Goal: Browse casually: Explore the website without a specific task or goal

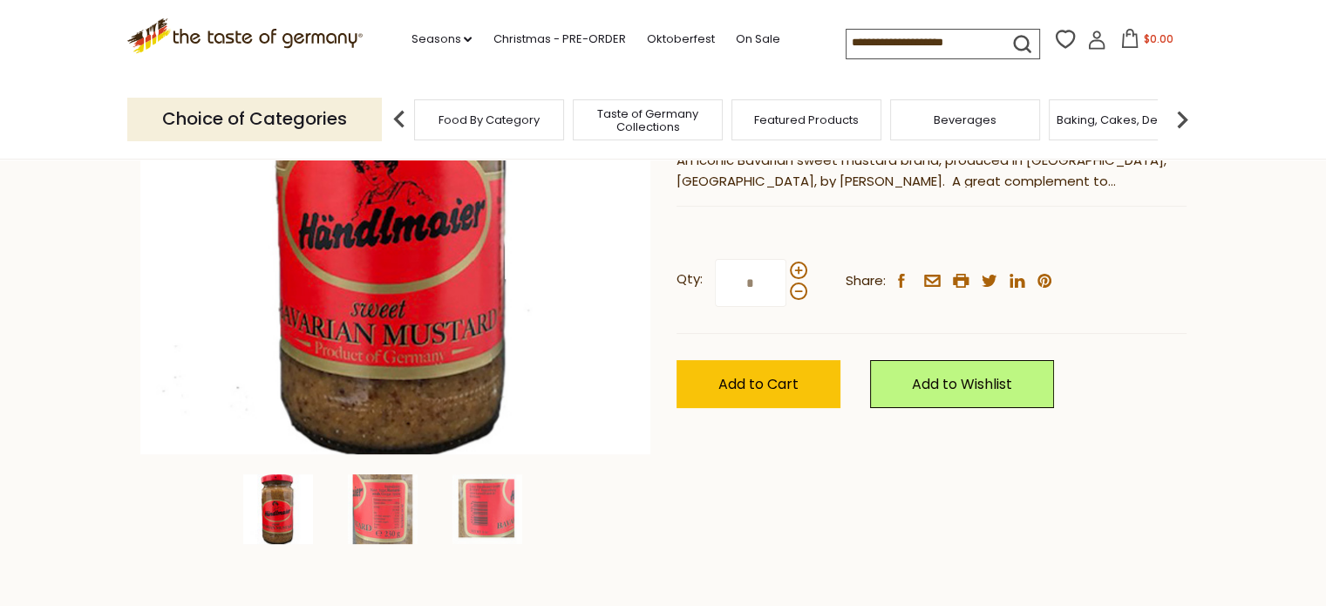
scroll to position [349, 0]
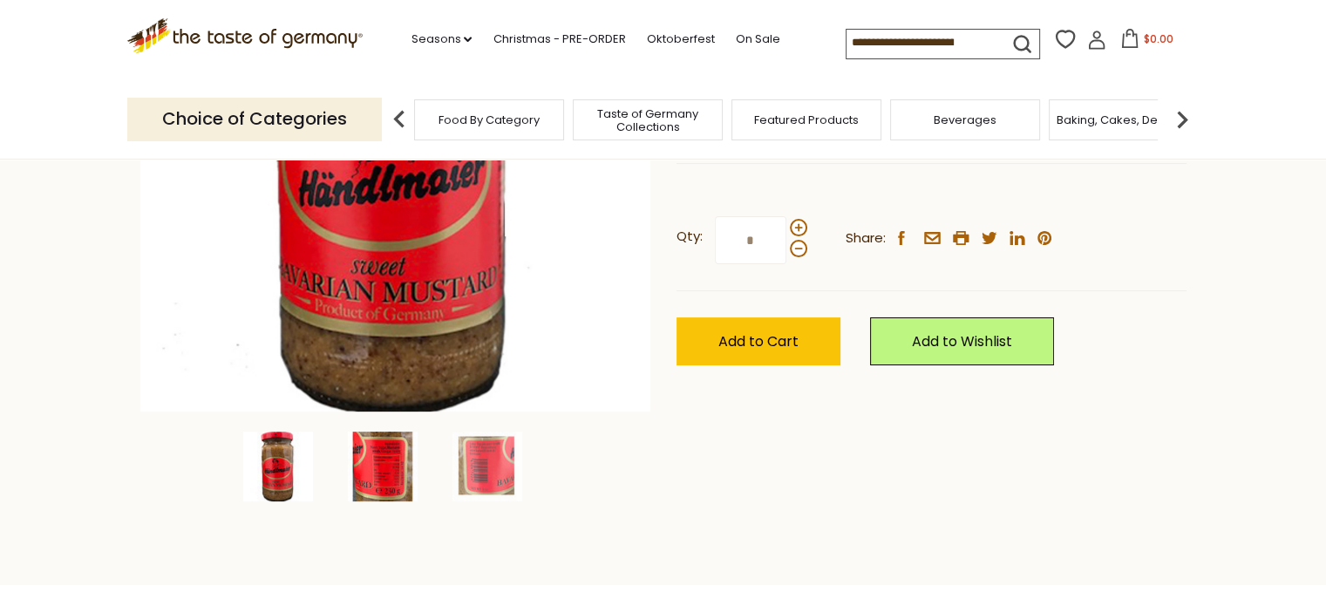
click at [393, 466] on img at bounding box center [383, 467] width 70 height 70
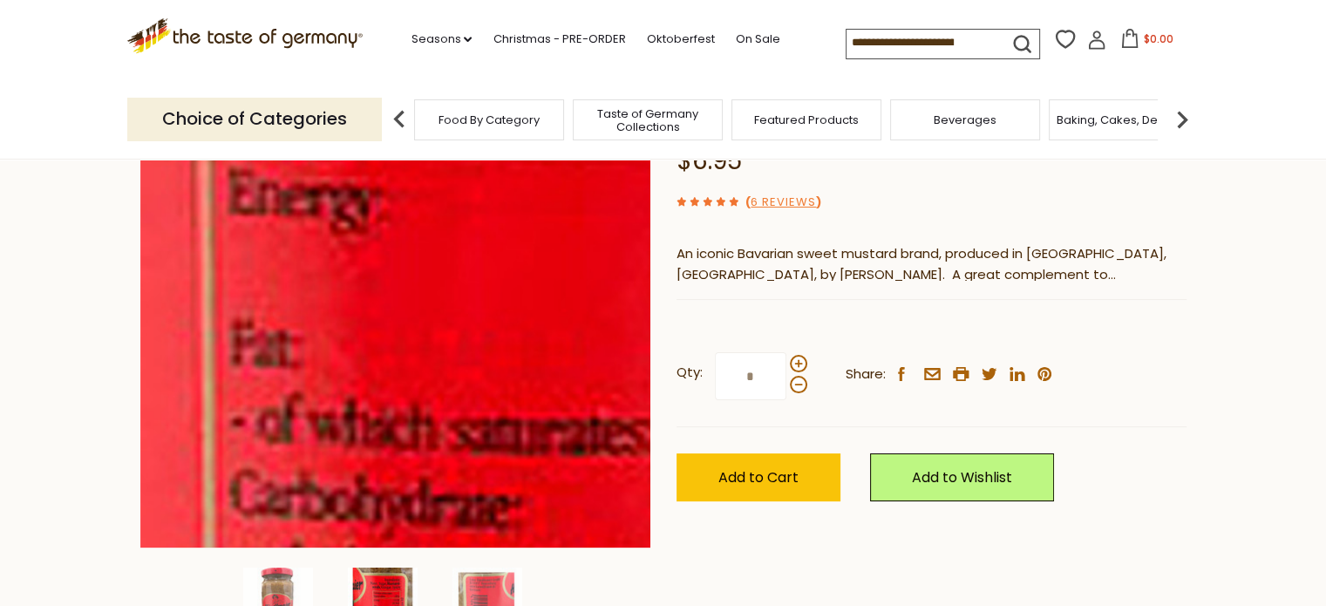
scroll to position [87, 0]
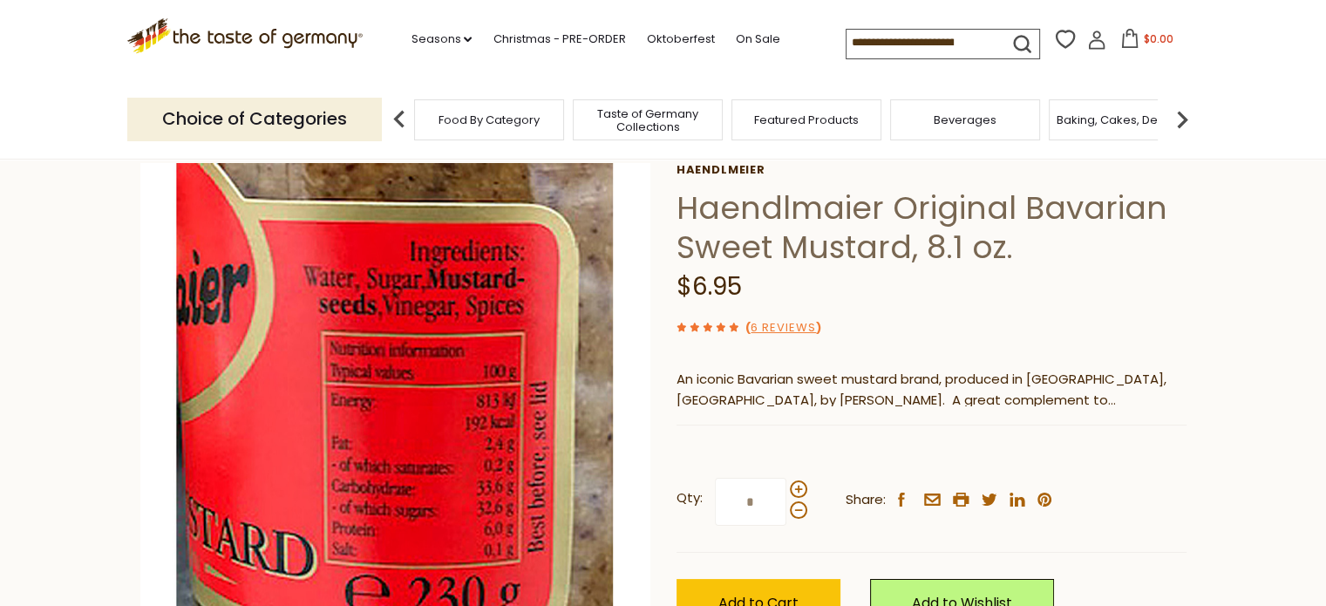
click at [60, 465] on section "Home Food By Category Condiments, Seasonings Haendlmaier Original Bavarian Swee…" at bounding box center [663, 459] width 1326 height 775
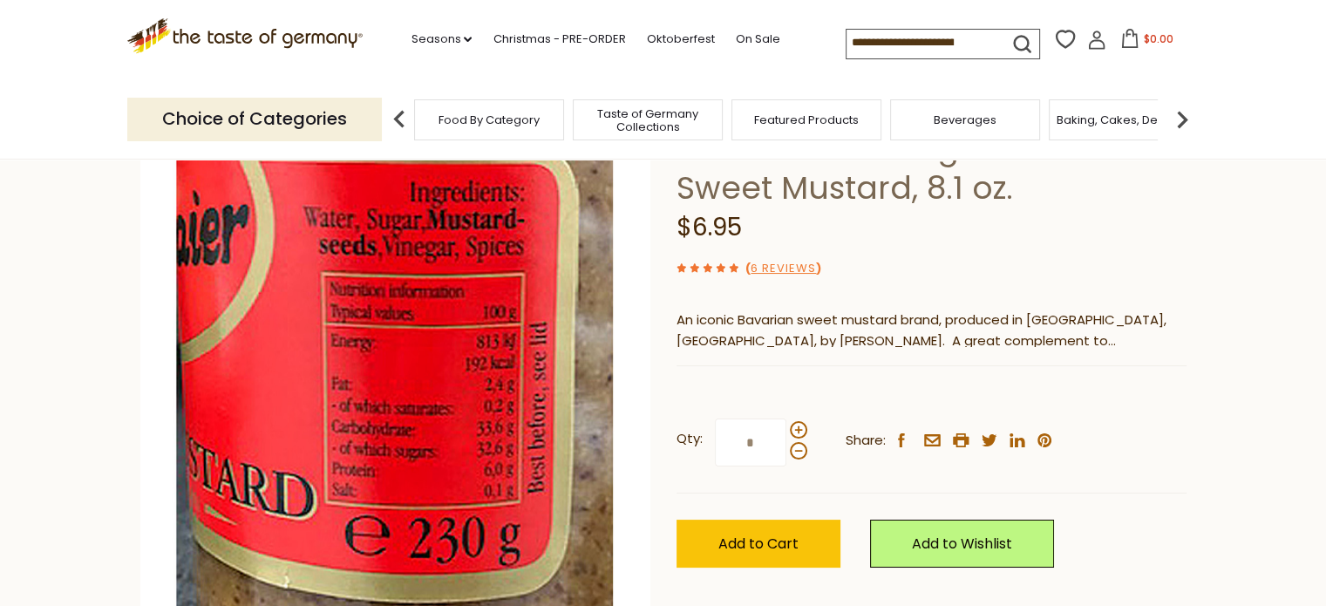
scroll to position [174, 0]
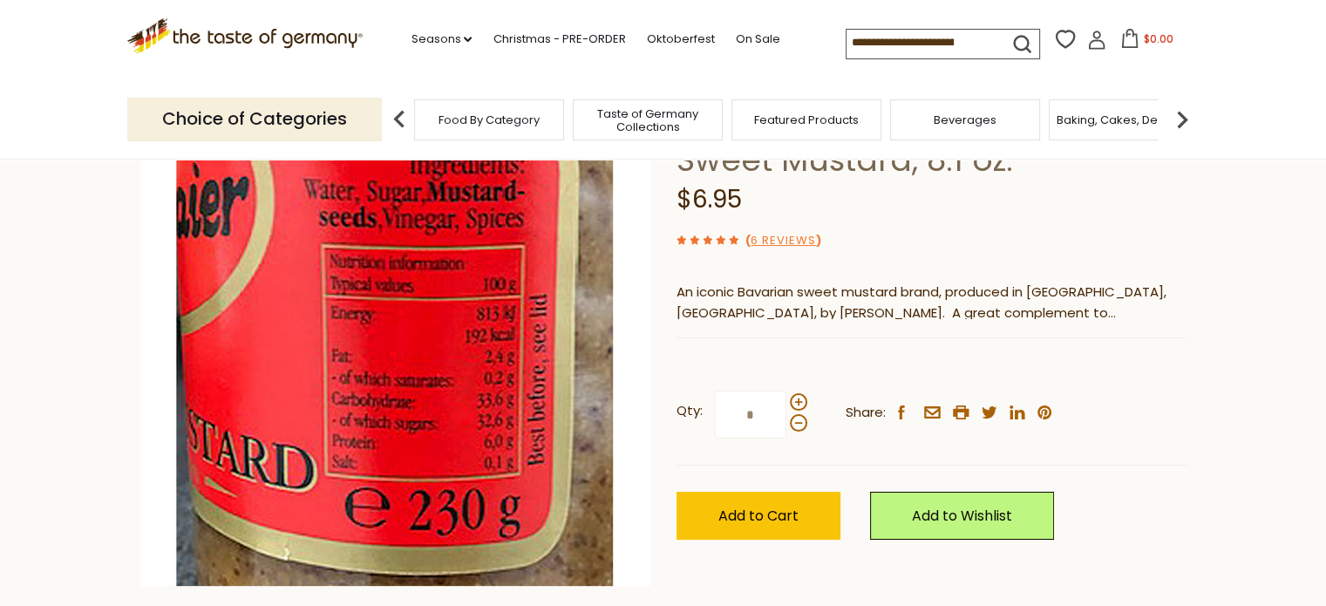
click at [63, 326] on section "Home Food By Category Condiments, Seasonings Haendlmaier Original Bavarian Swee…" at bounding box center [663, 371] width 1326 height 775
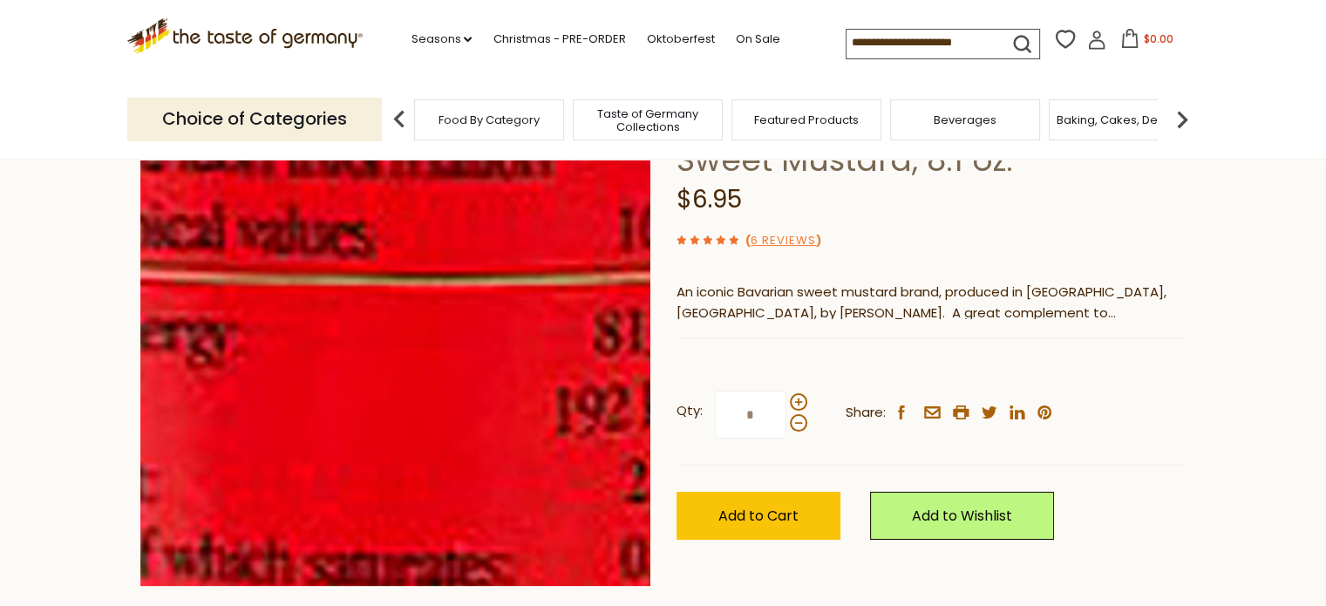
click at [429, 306] on img at bounding box center [395, 331] width 510 height 510
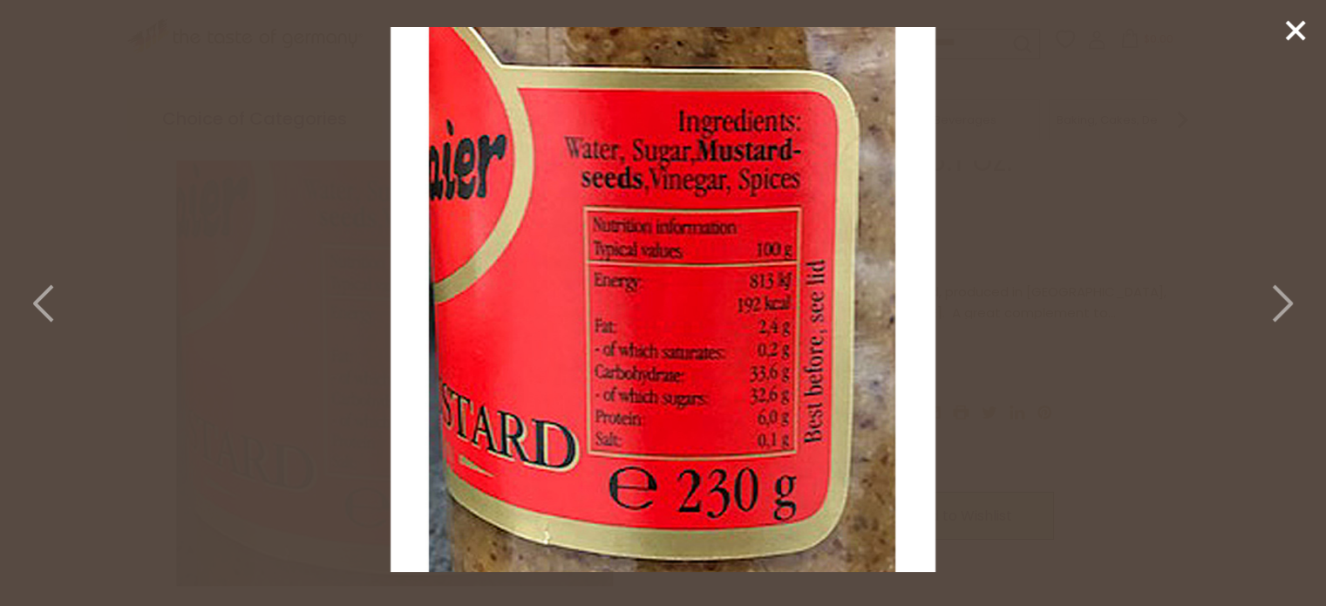
click at [49, 309] on icon at bounding box center [45, 303] width 38 height 52
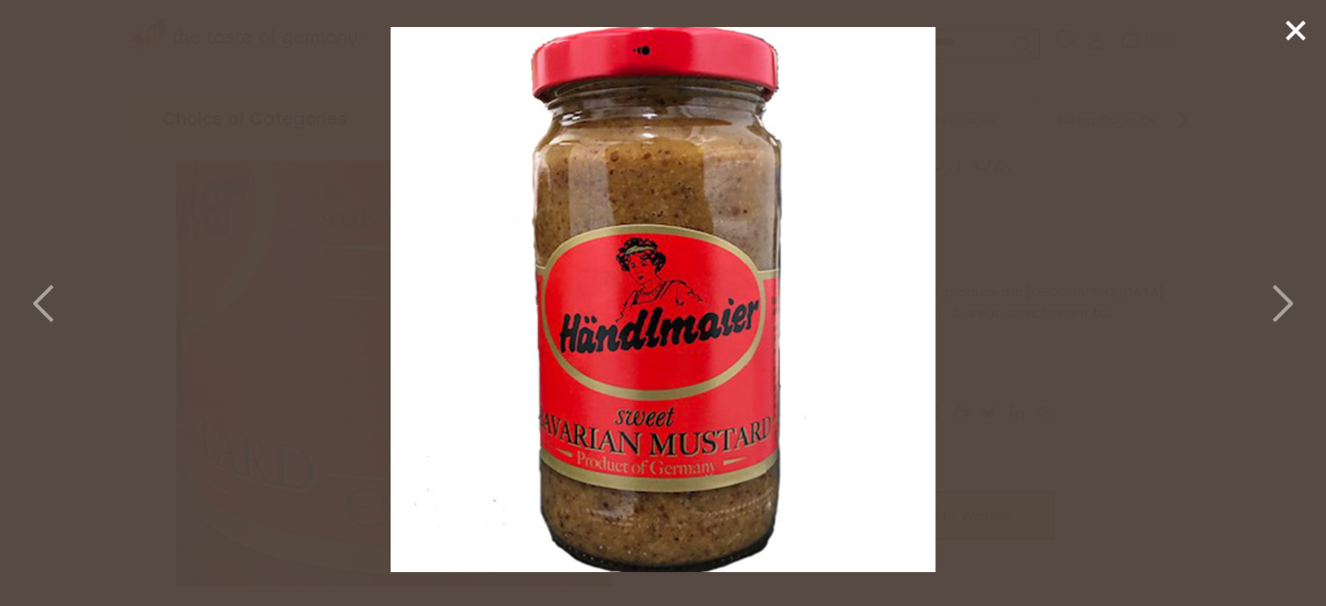
click at [1277, 296] on icon at bounding box center [1281, 303] width 38 height 52
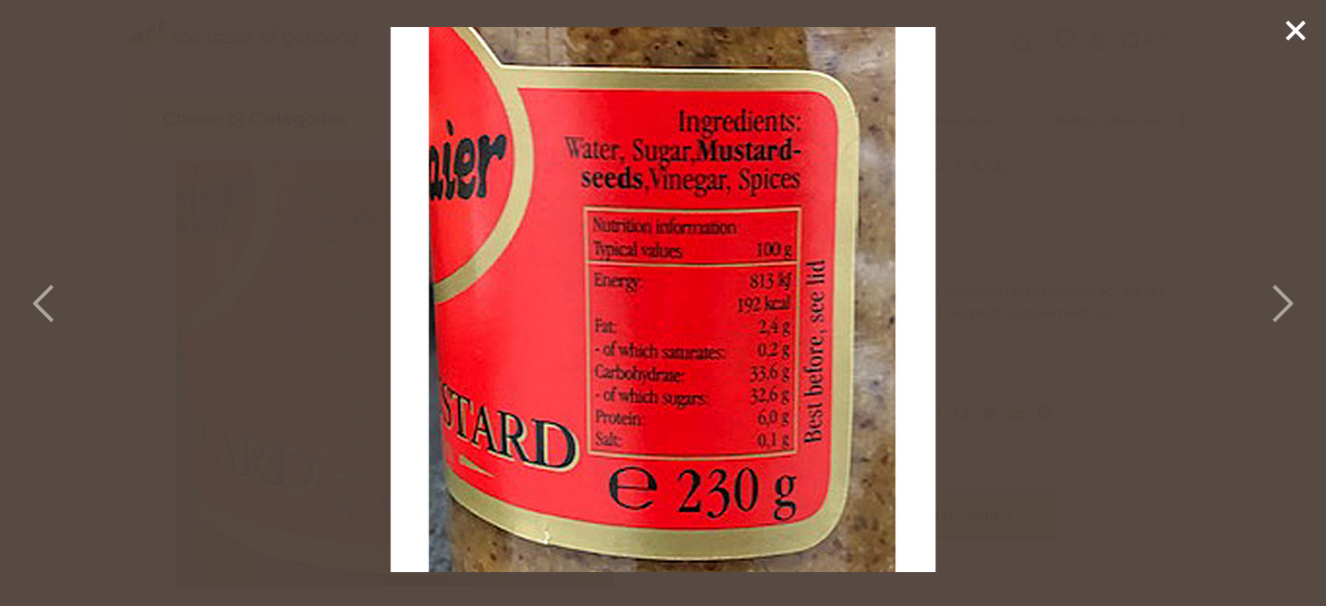
click at [1291, 28] on line at bounding box center [1295, 30] width 17 height 17
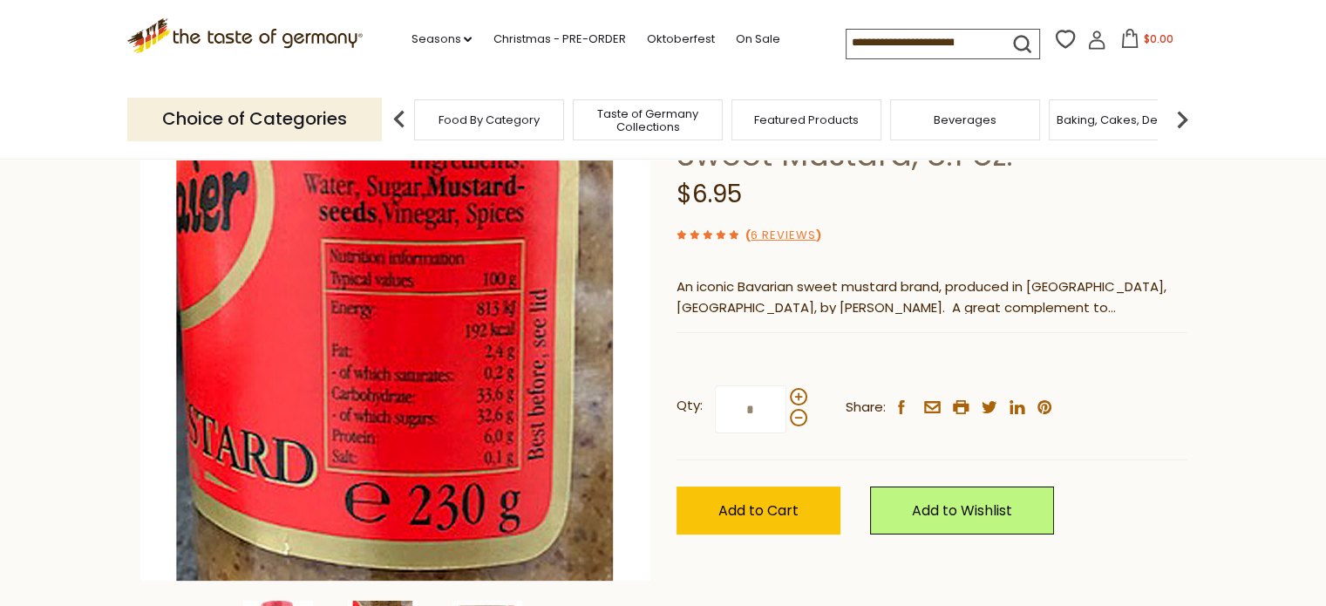
scroll to position [523, 0]
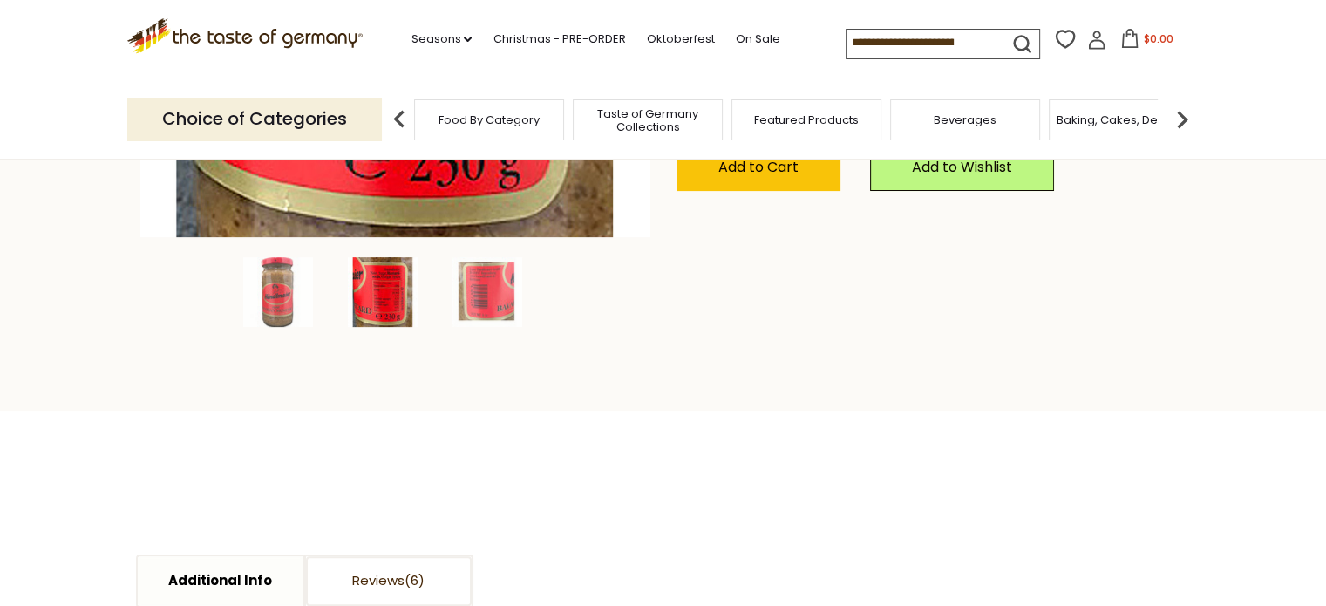
click at [1207, 45] on section ".st0{fill:#EDD300;} .st1{fill:#D33E21;} .st0{fill:#EDD300;} .st1{fill:#D33E21;}…" at bounding box center [663, 40] width 1326 height 80
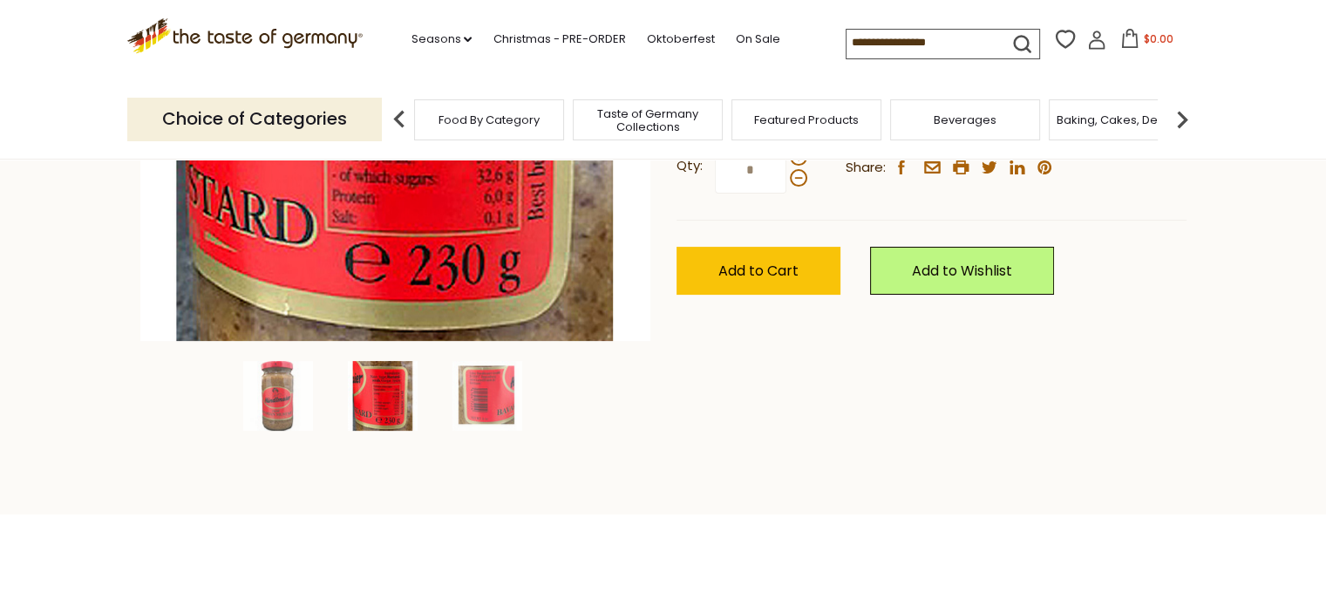
scroll to position [262, 0]
